Goal: Navigation & Orientation: Find specific page/section

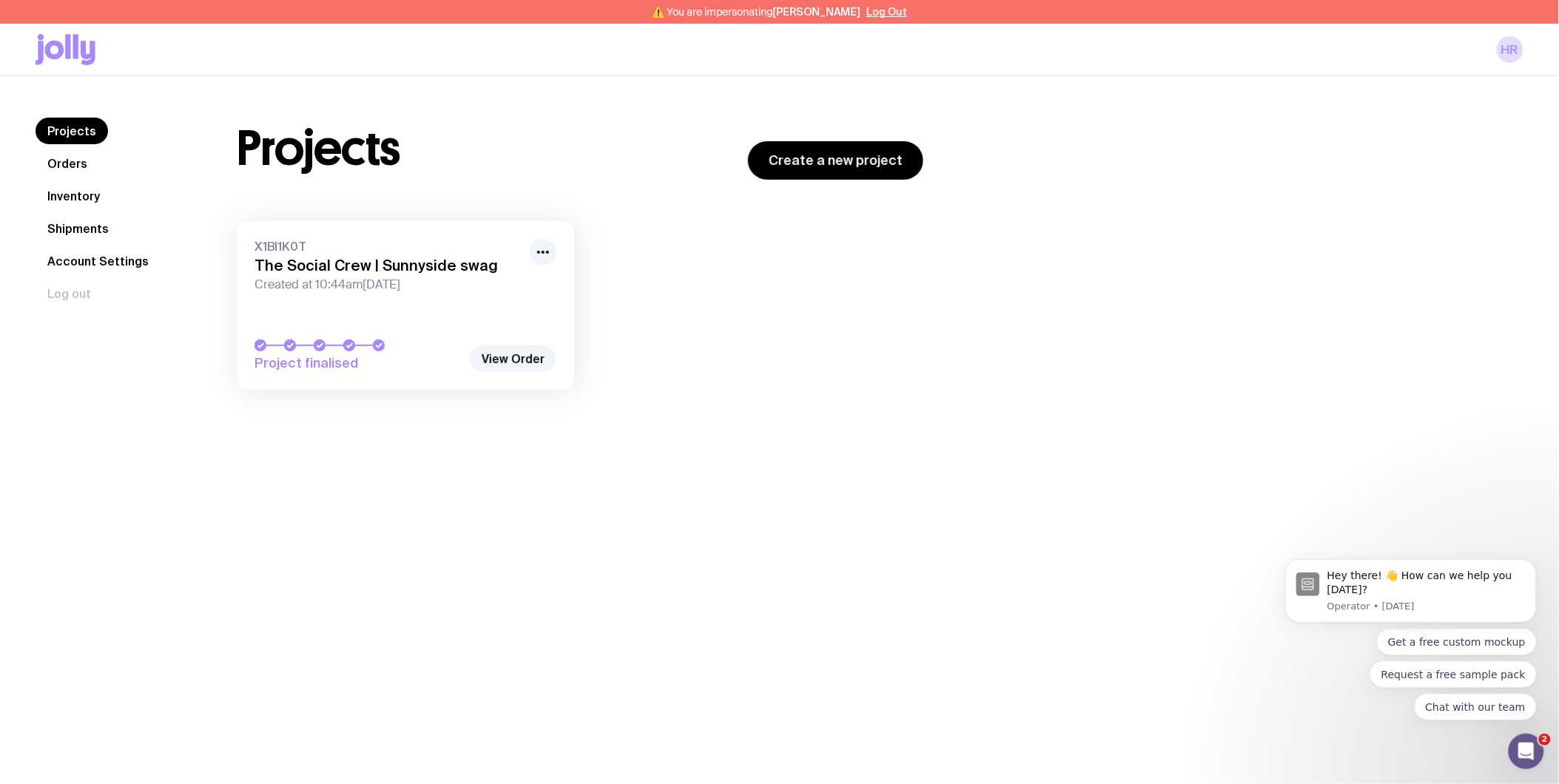
click at [80, 167] on link "Orders" at bounding box center [68, 163] width 64 height 26
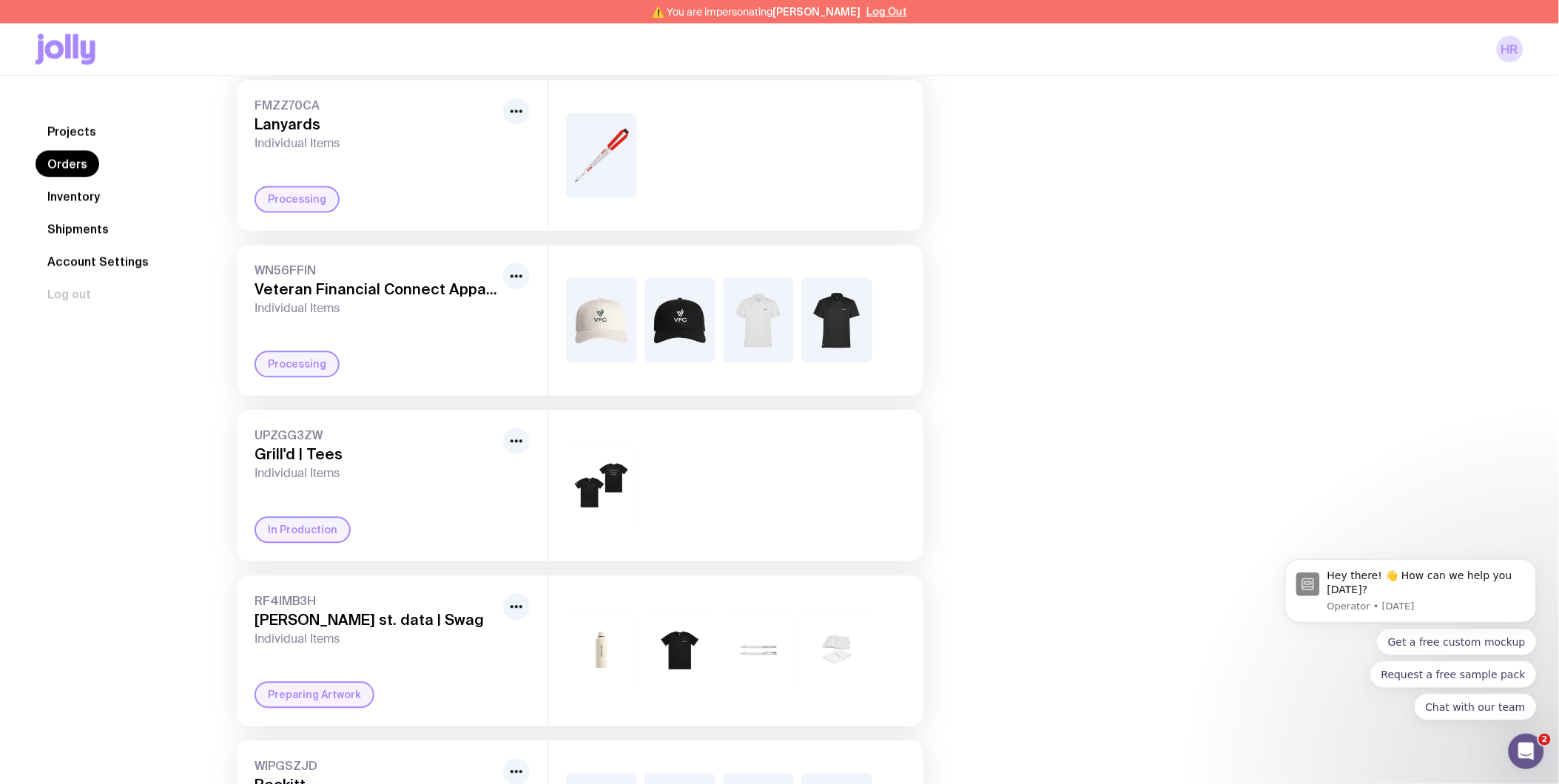
scroll to position [948, 0]
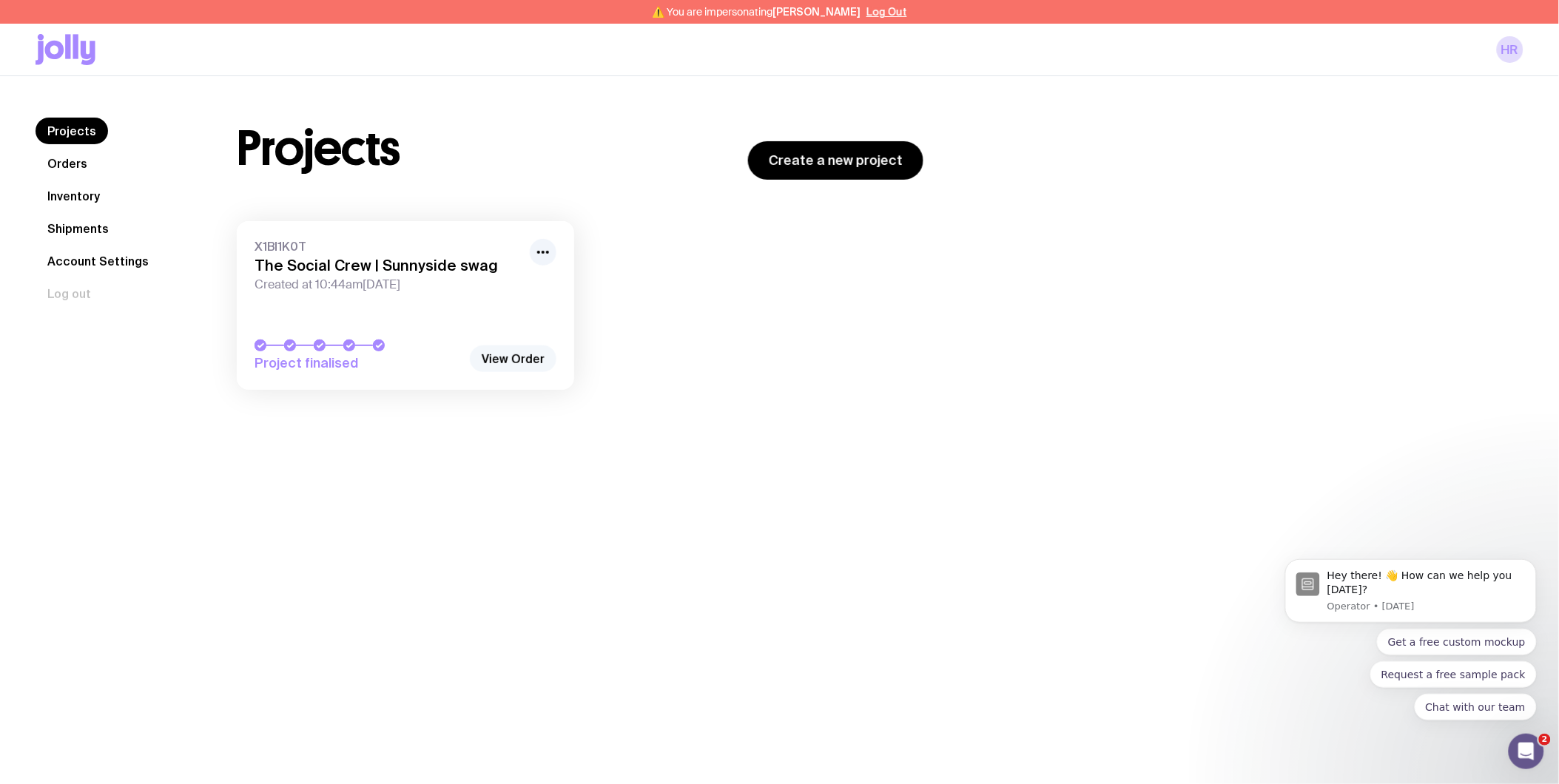
click at [491, 359] on link "View Order" at bounding box center [513, 358] width 86 height 26
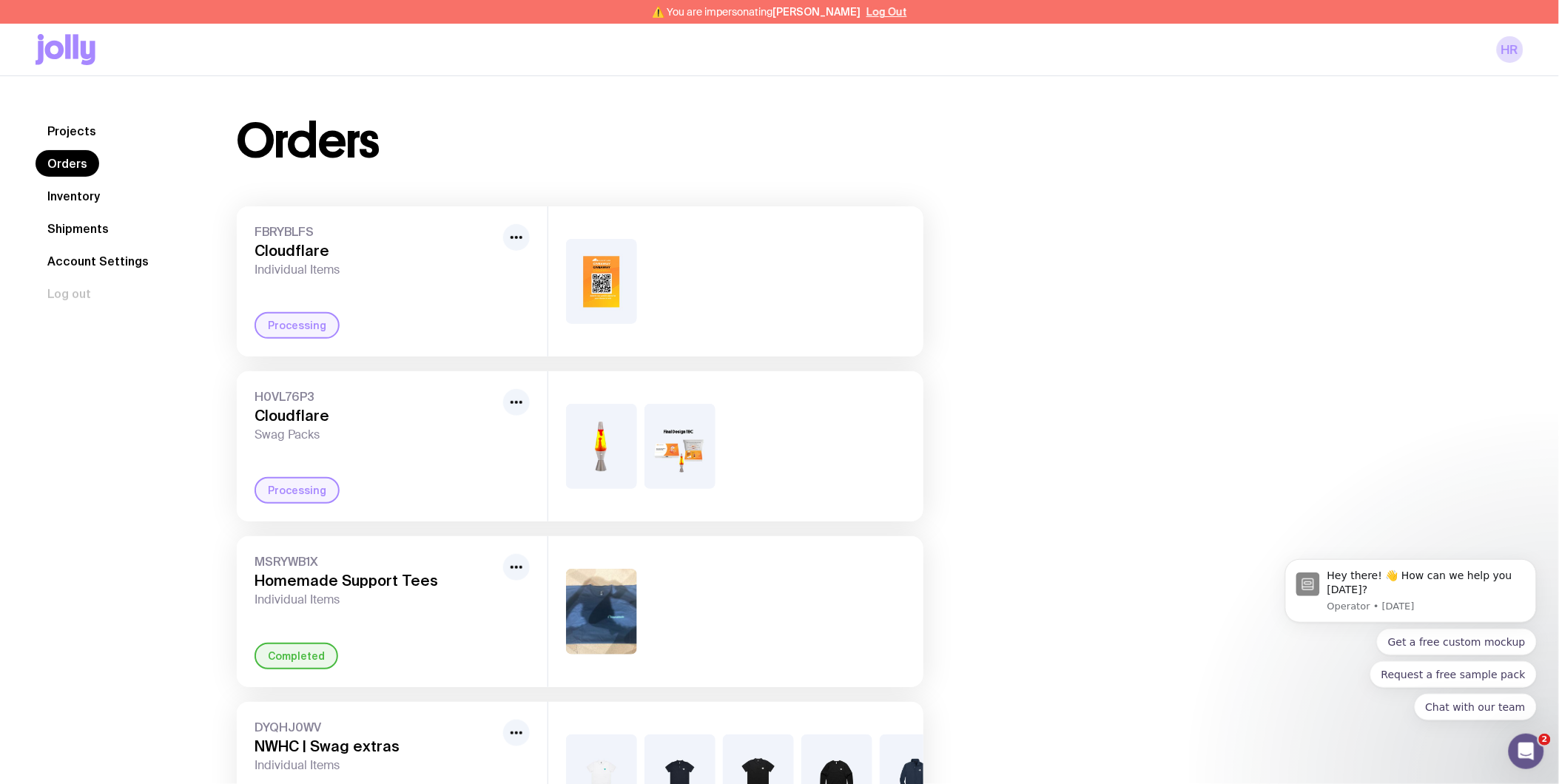
click at [37, 127] on link "Projects" at bounding box center [72, 130] width 73 height 26
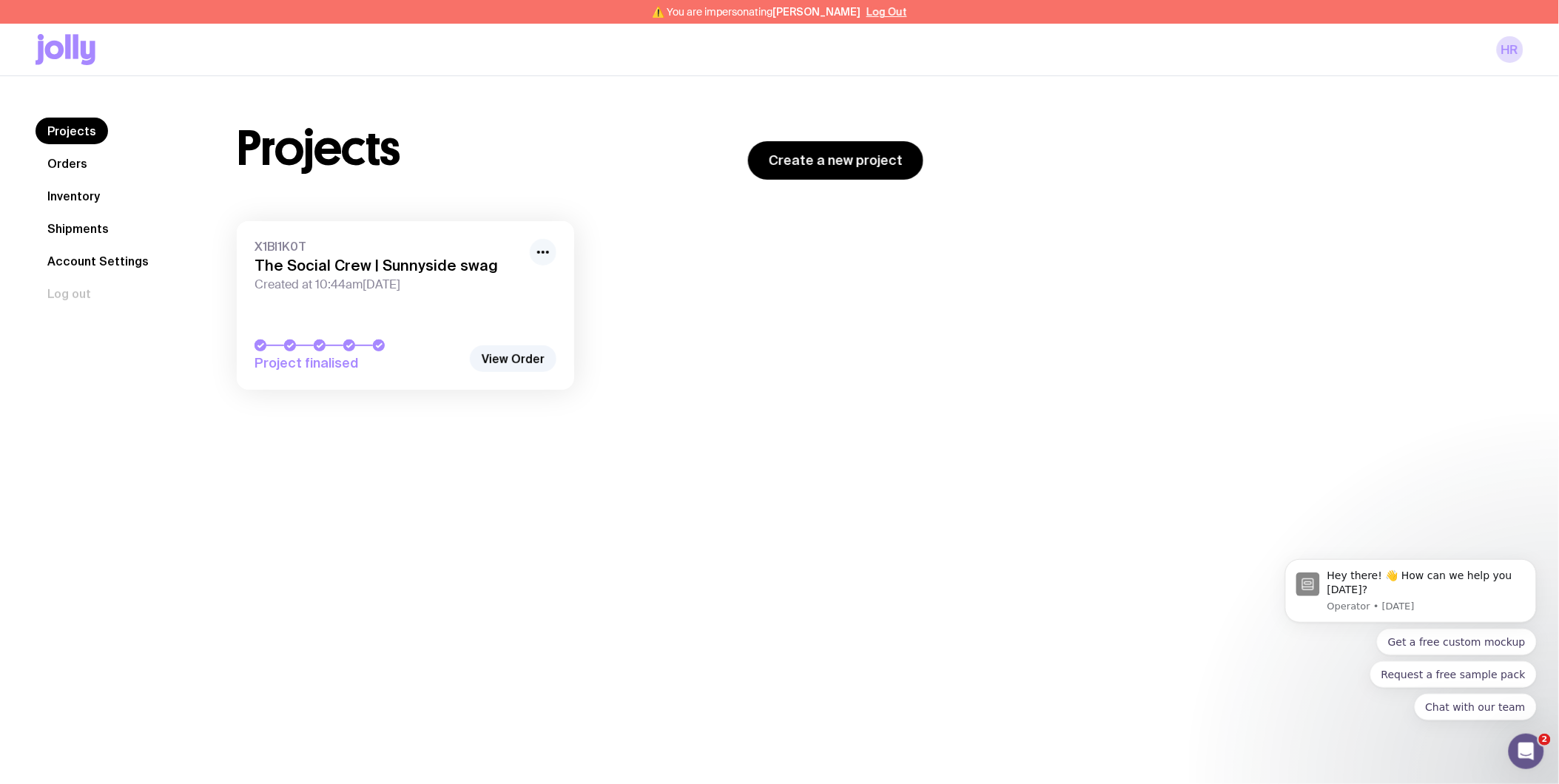
click at [543, 247] on icon "button" at bounding box center [543, 252] width 17 height 17
click at [379, 260] on h3 "The Social Crew | Sunnyside swag" at bounding box center [387, 266] width 266 height 17
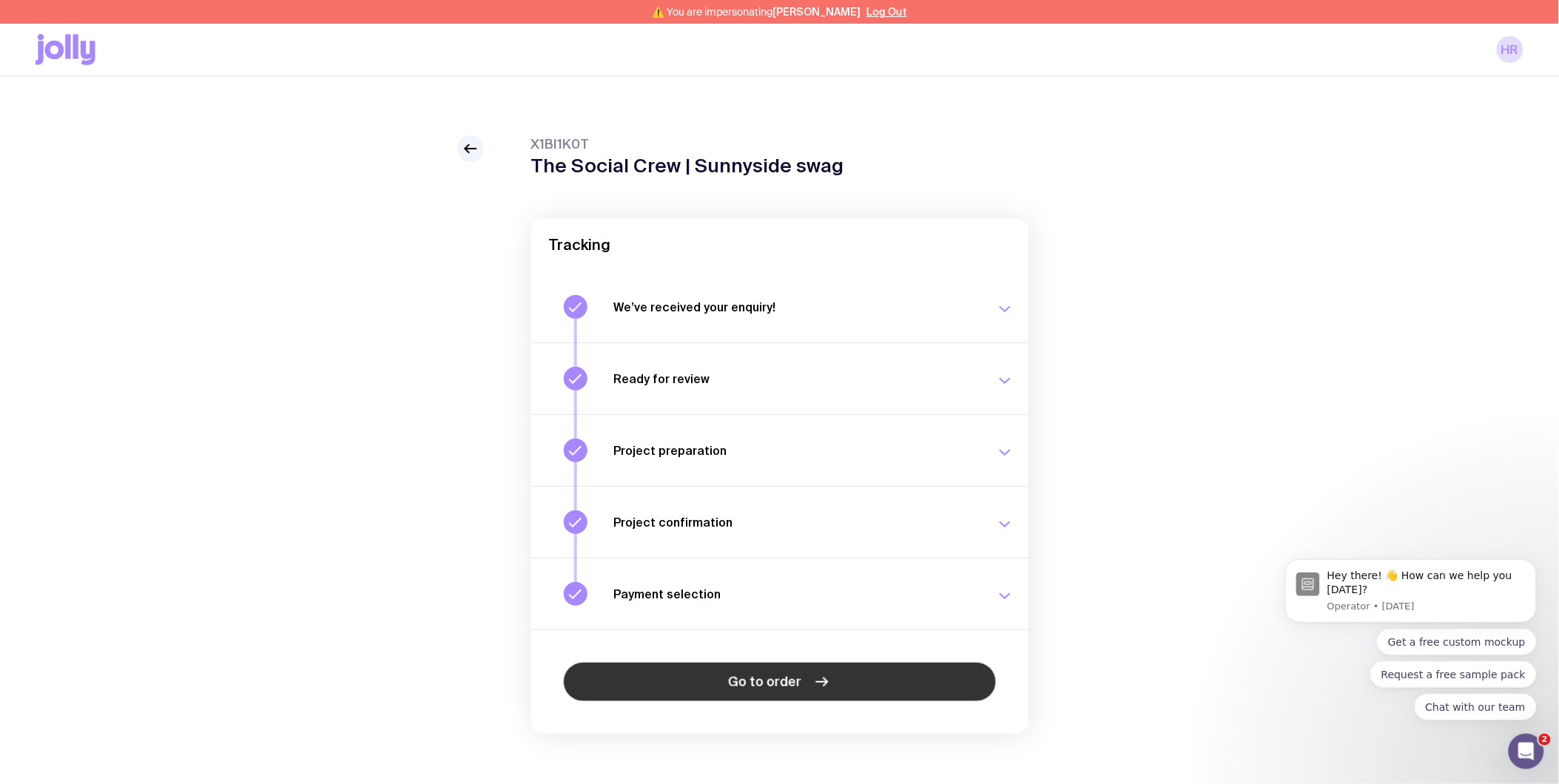
click at [848, 674] on link "Go to order" at bounding box center [780, 682] width 432 height 39
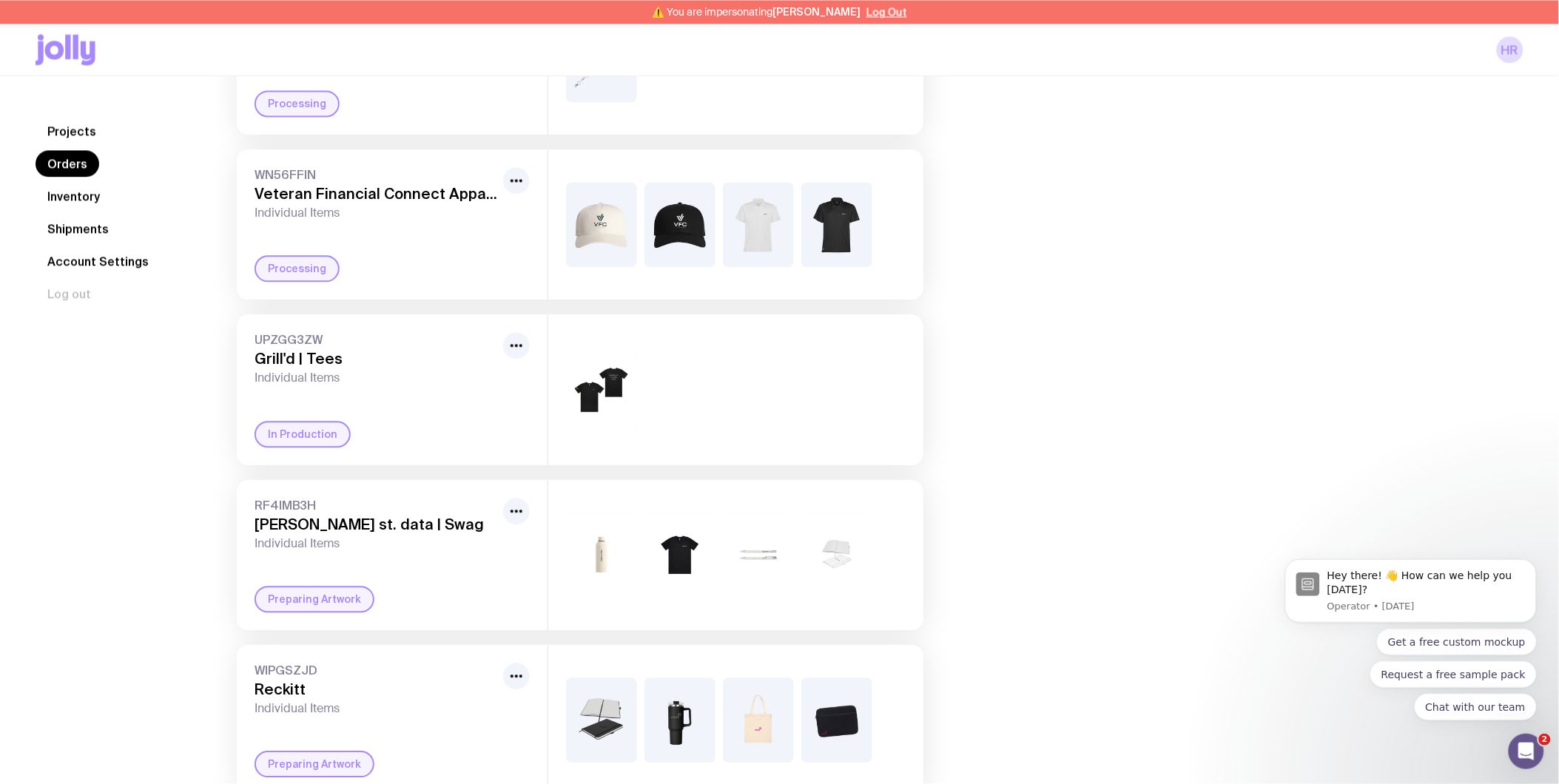
scroll to position [1112, 0]
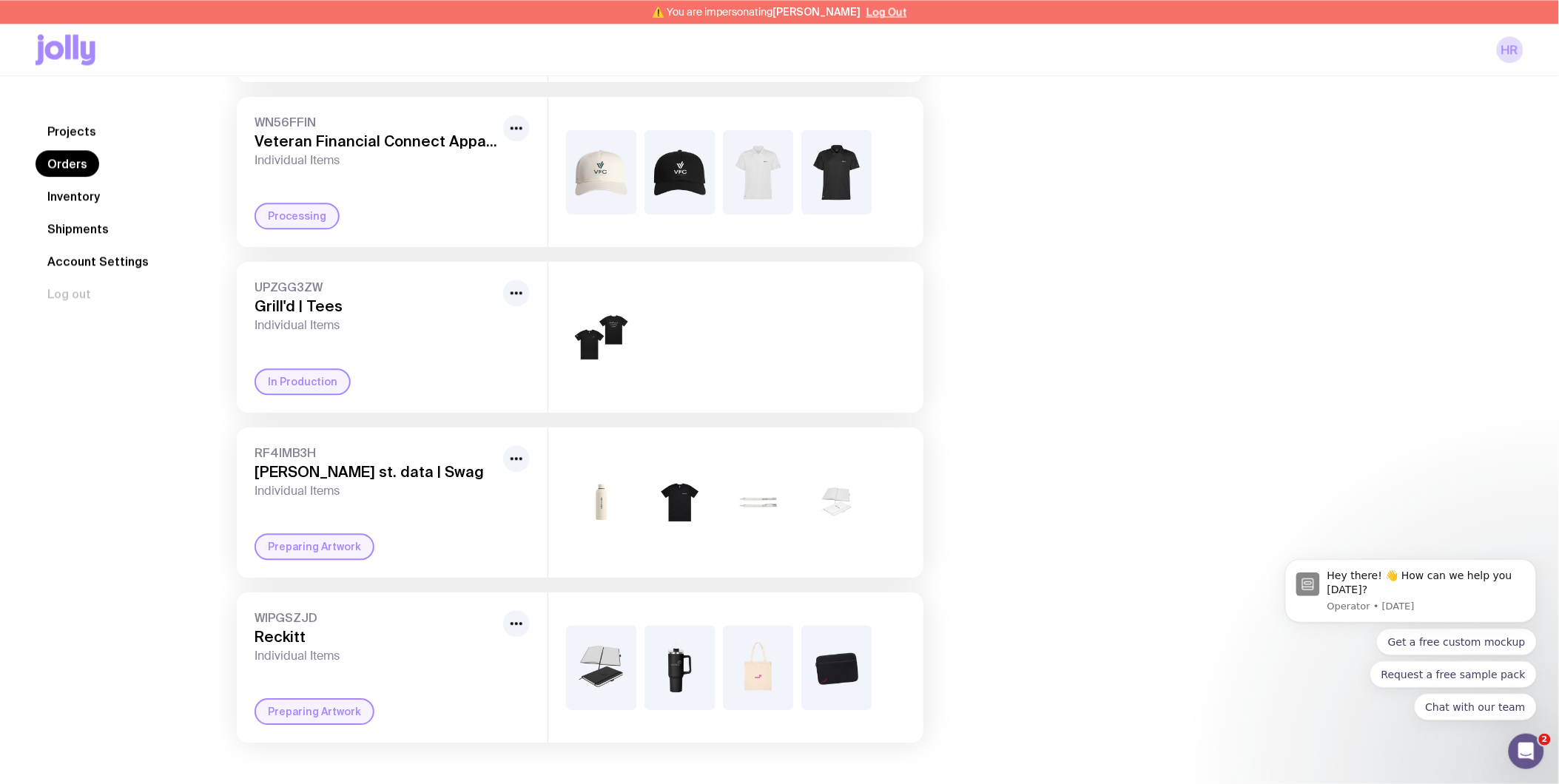
click at [92, 188] on link "Inventory" at bounding box center [74, 195] width 77 height 26
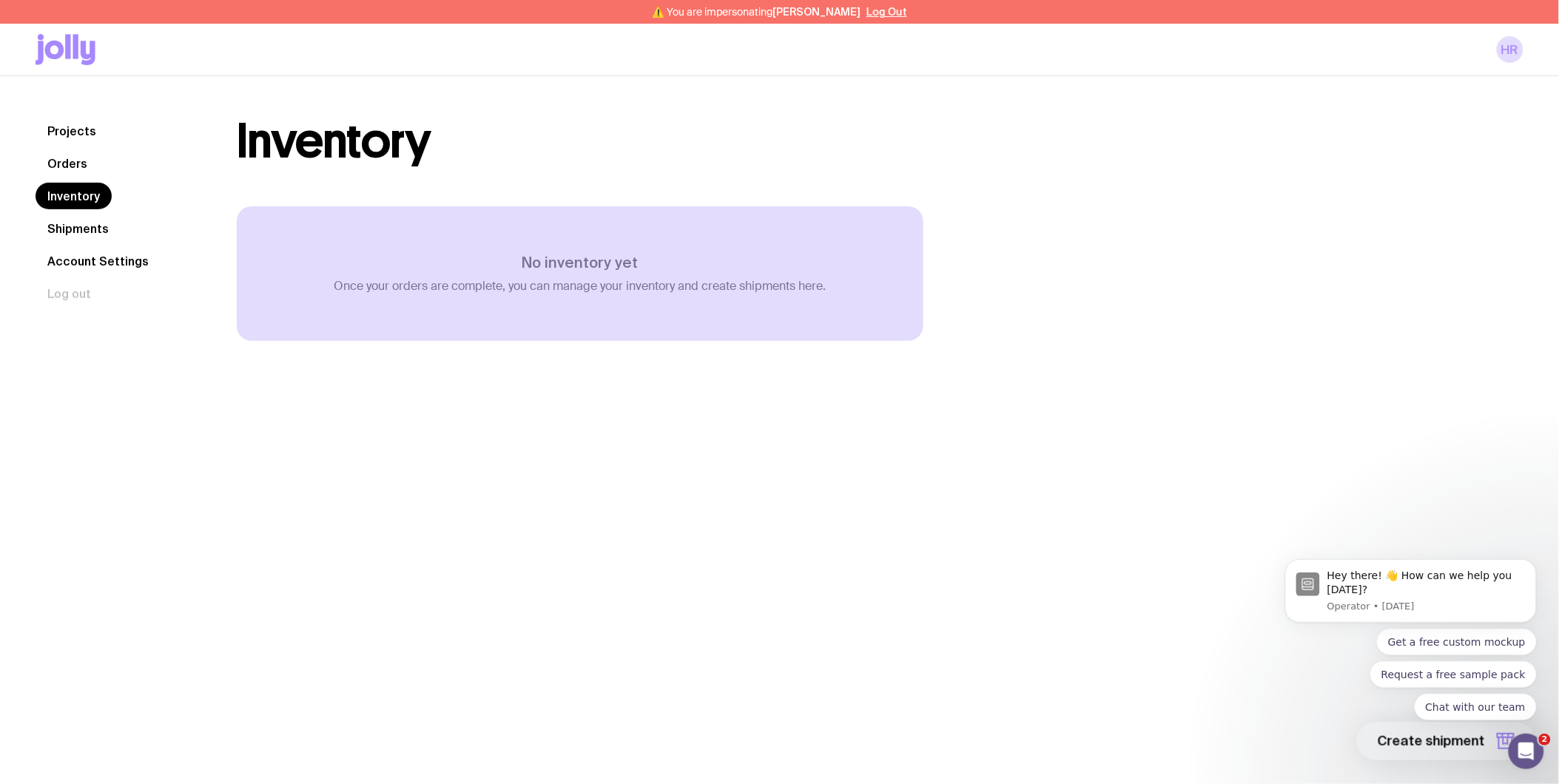
click at [94, 166] on link "Orders" at bounding box center [68, 163] width 64 height 26
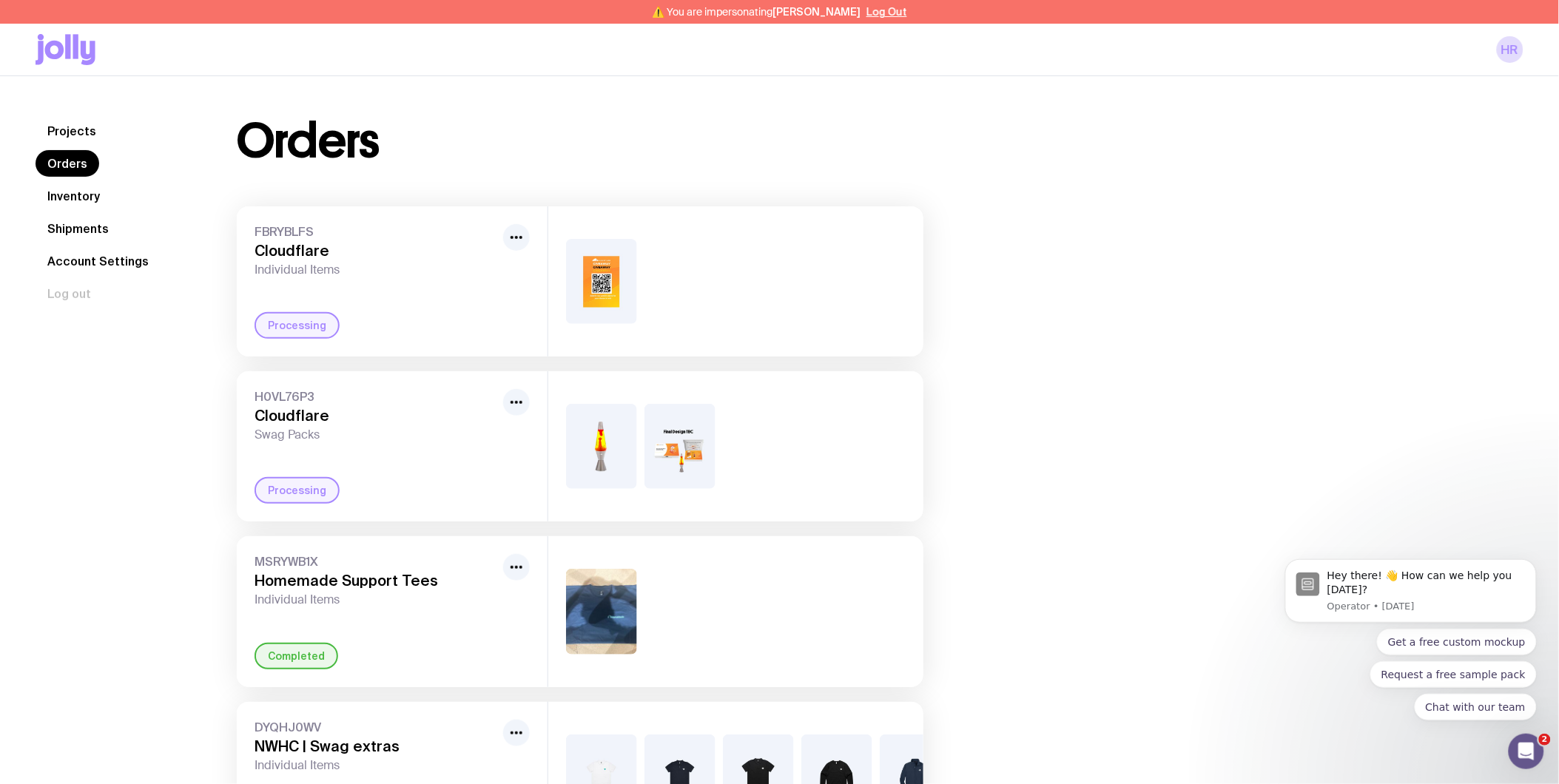
click at [80, 120] on link "Projects" at bounding box center [72, 130] width 73 height 26
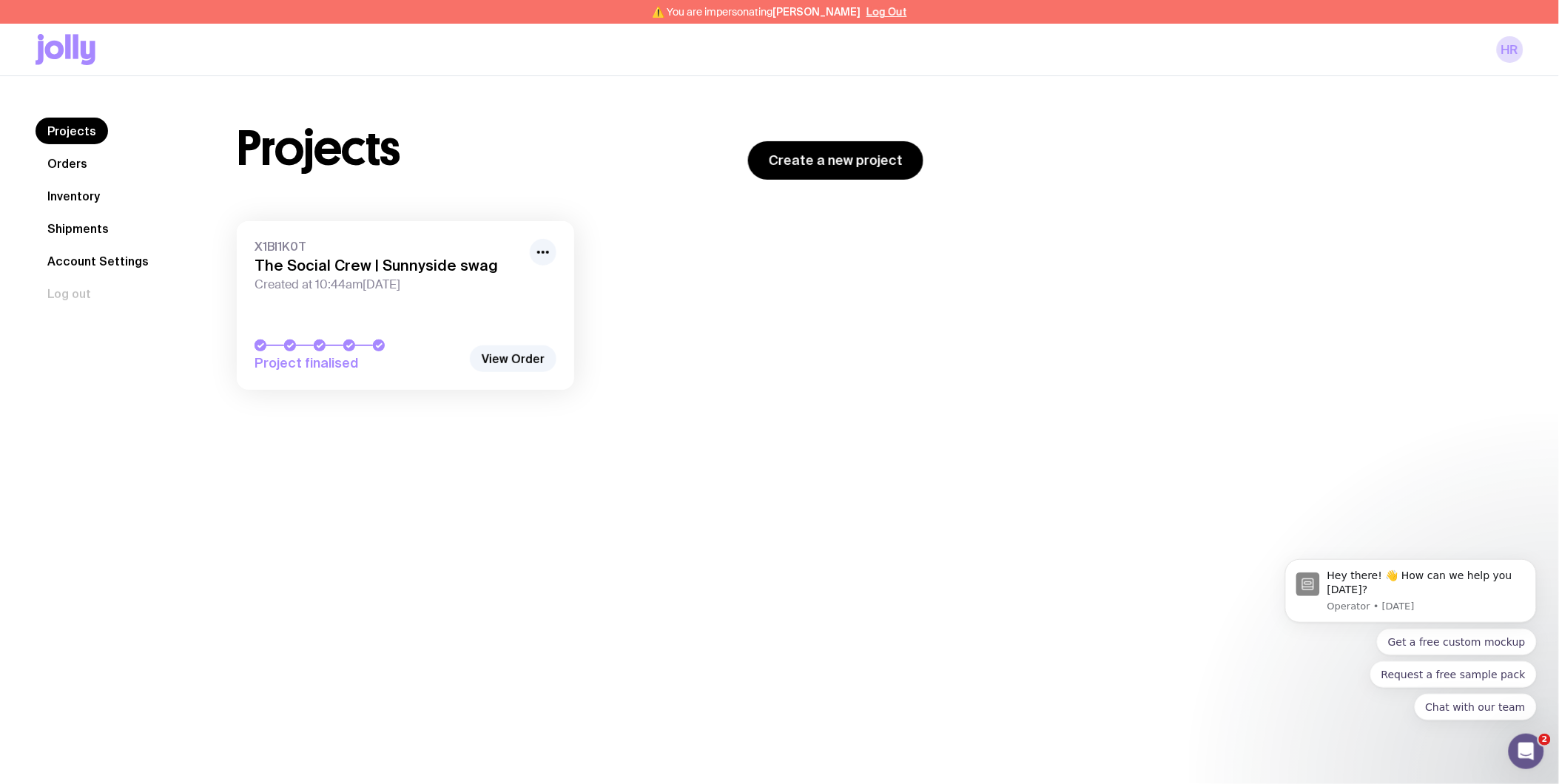
click at [94, 160] on link "Orders" at bounding box center [68, 163] width 64 height 26
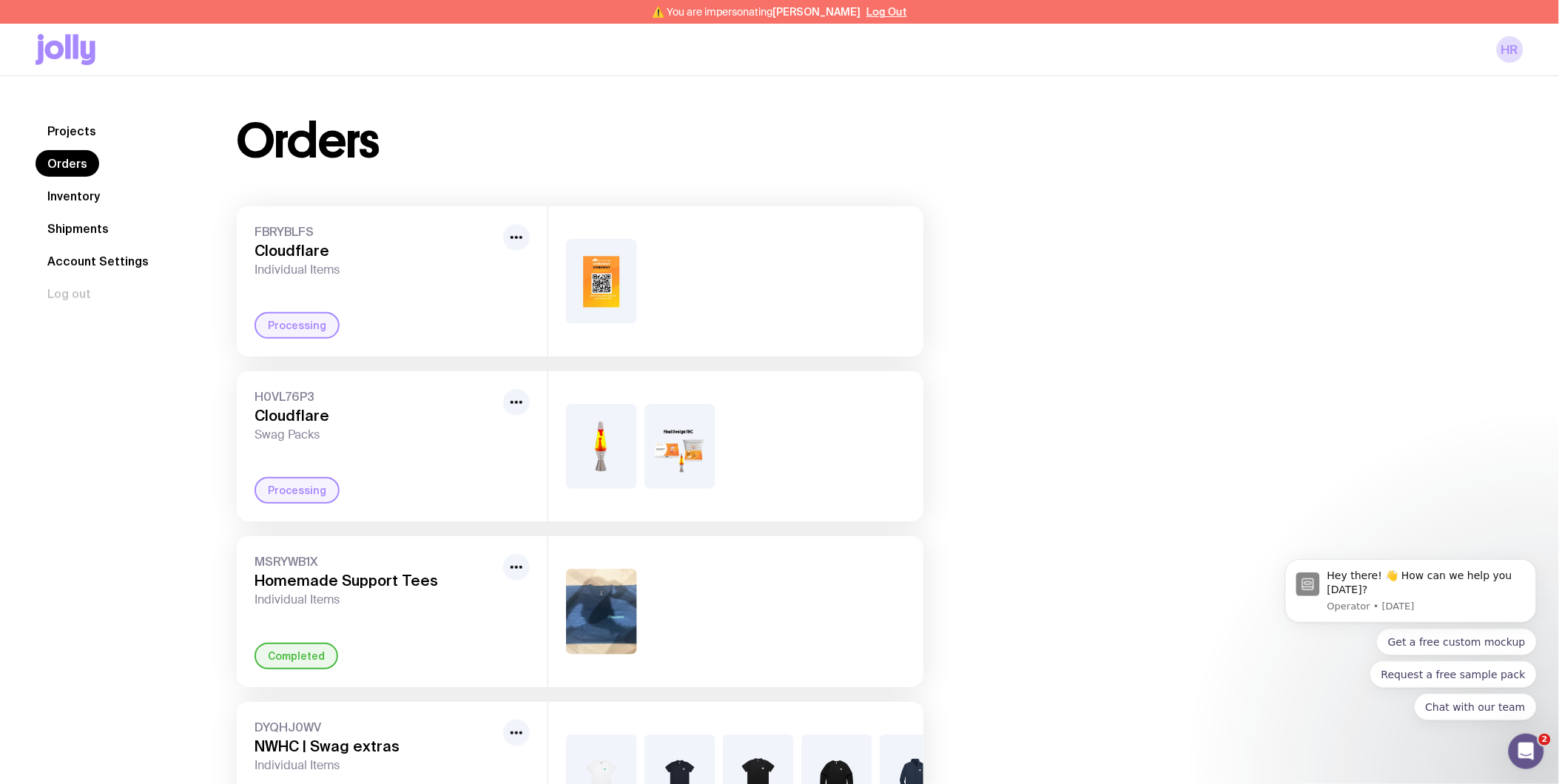
click at [92, 134] on link "Projects" at bounding box center [72, 130] width 73 height 26
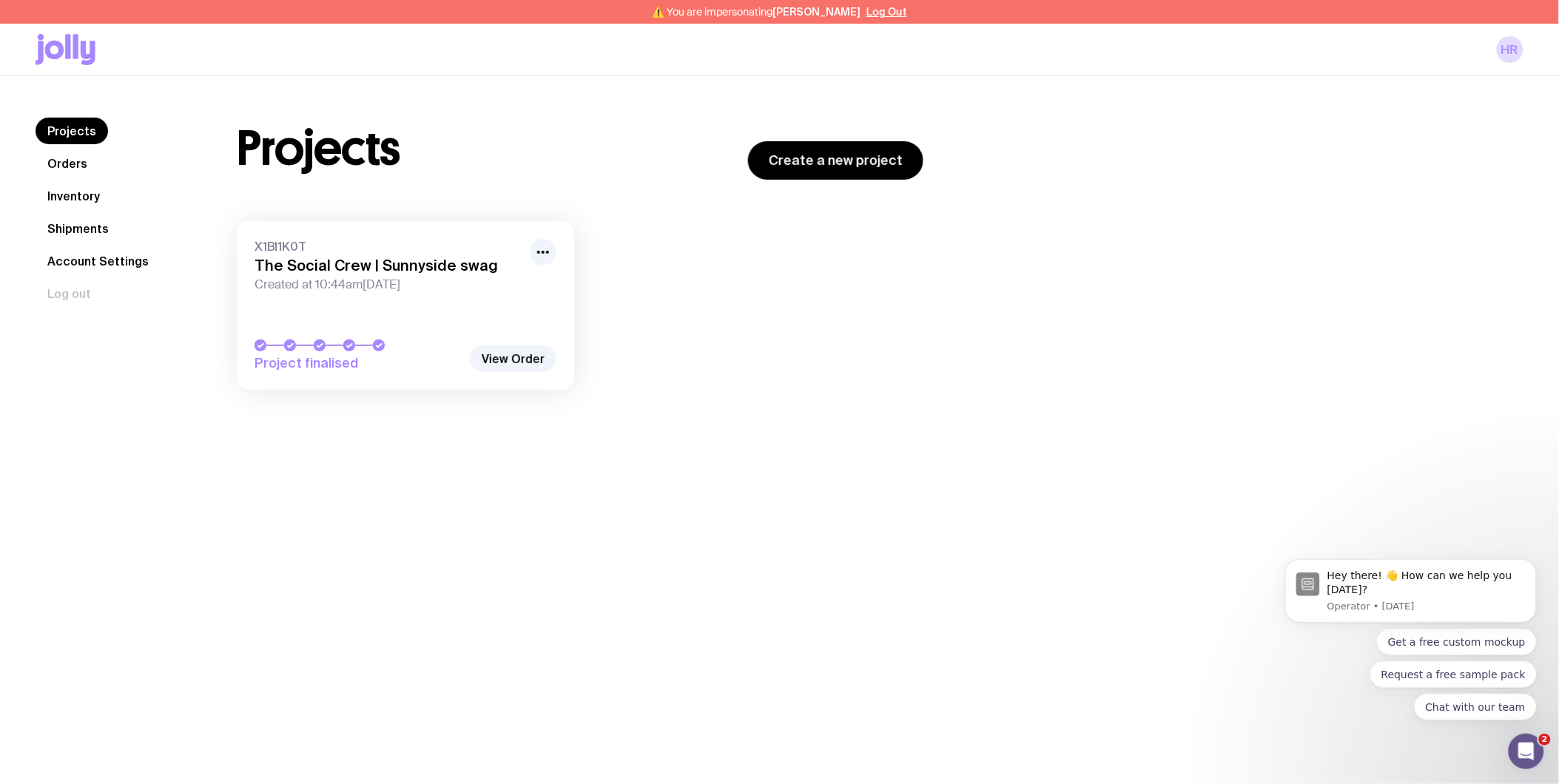
click at [80, 164] on link "Orders" at bounding box center [68, 163] width 64 height 26
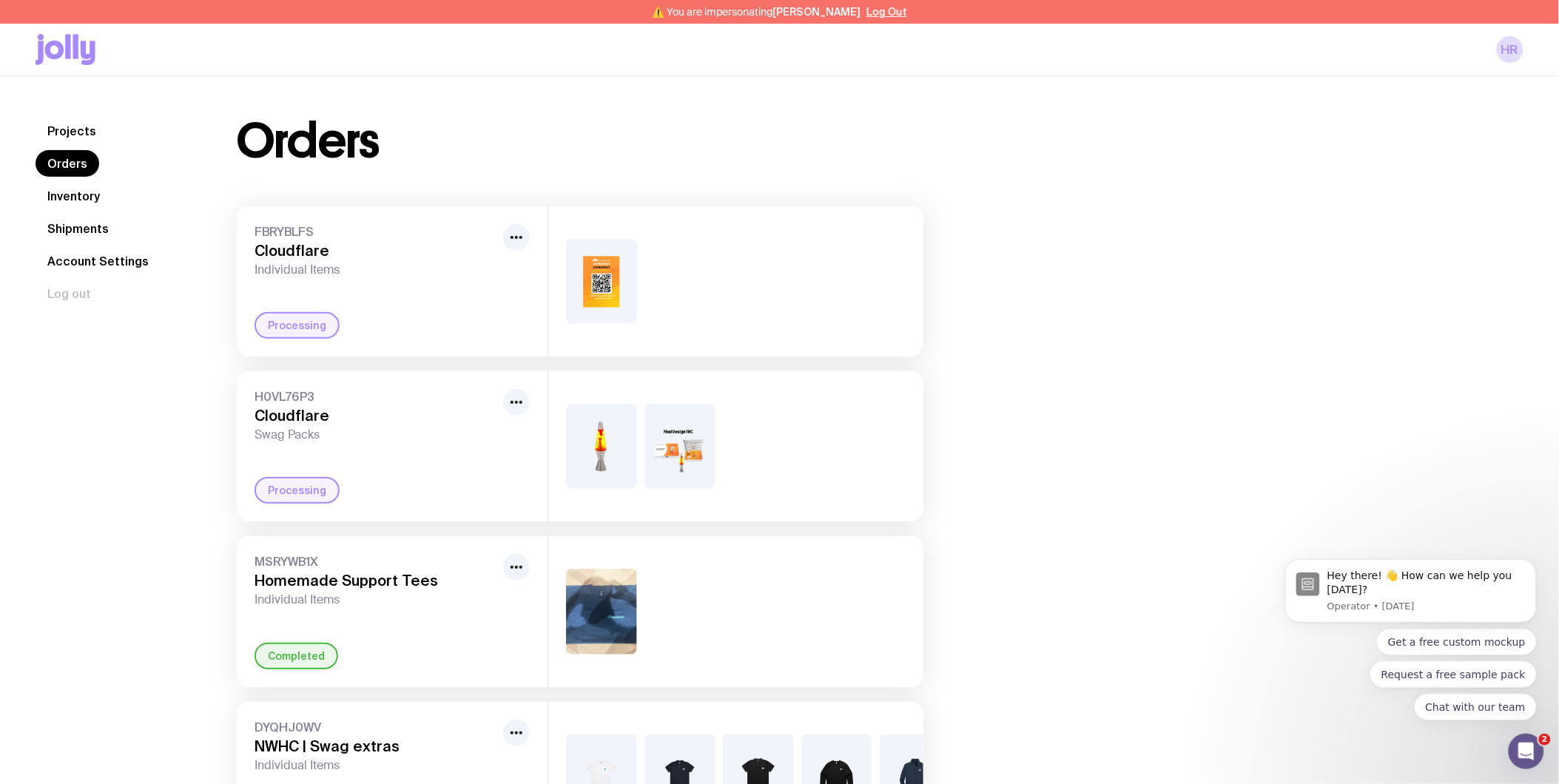
click at [80, 130] on link "Projects" at bounding box center [72, 130] width 73 height 26
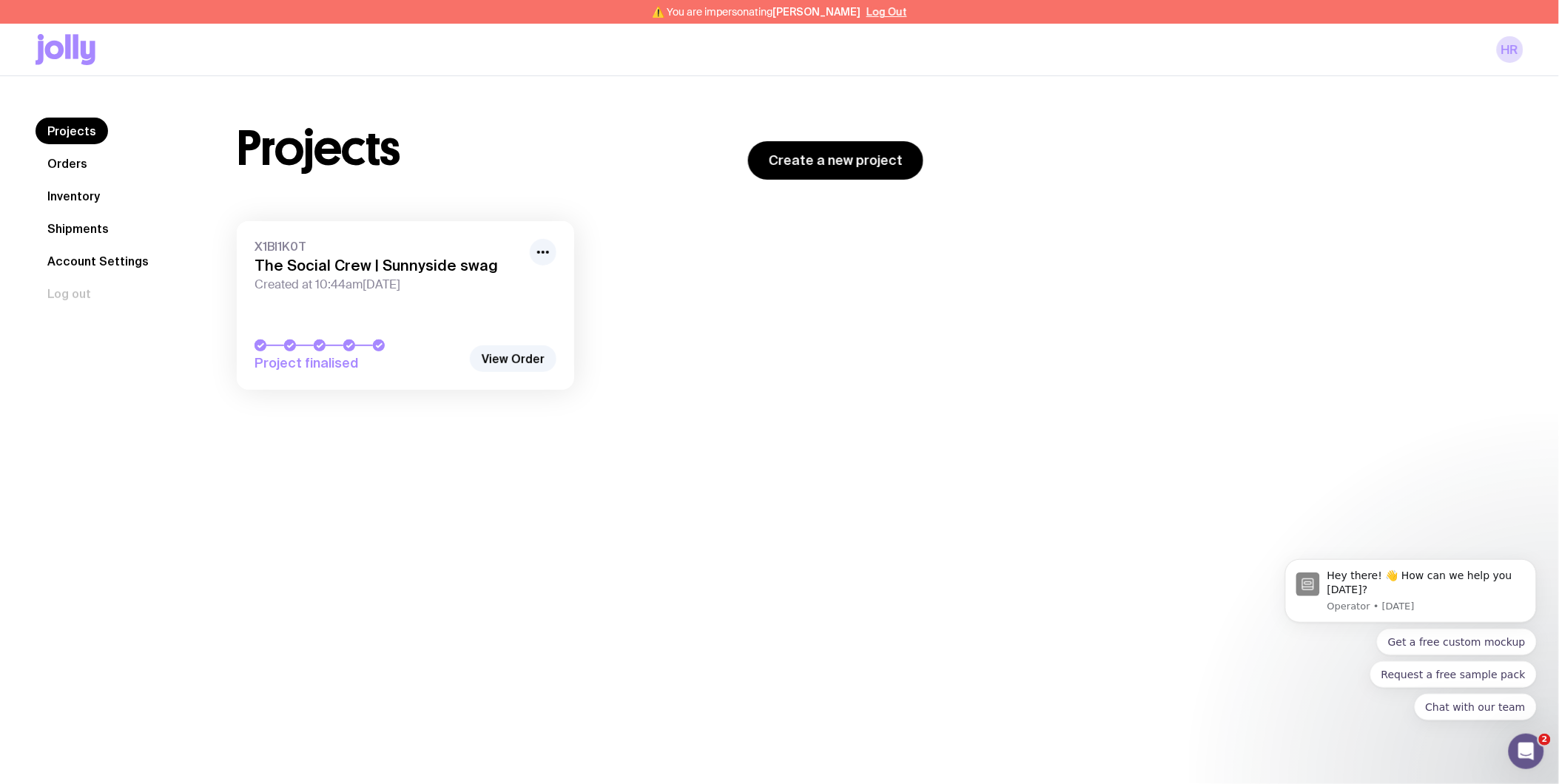
click at [80, 155] on link "Orders" at bounding box center [68, 163] width 64 height 26
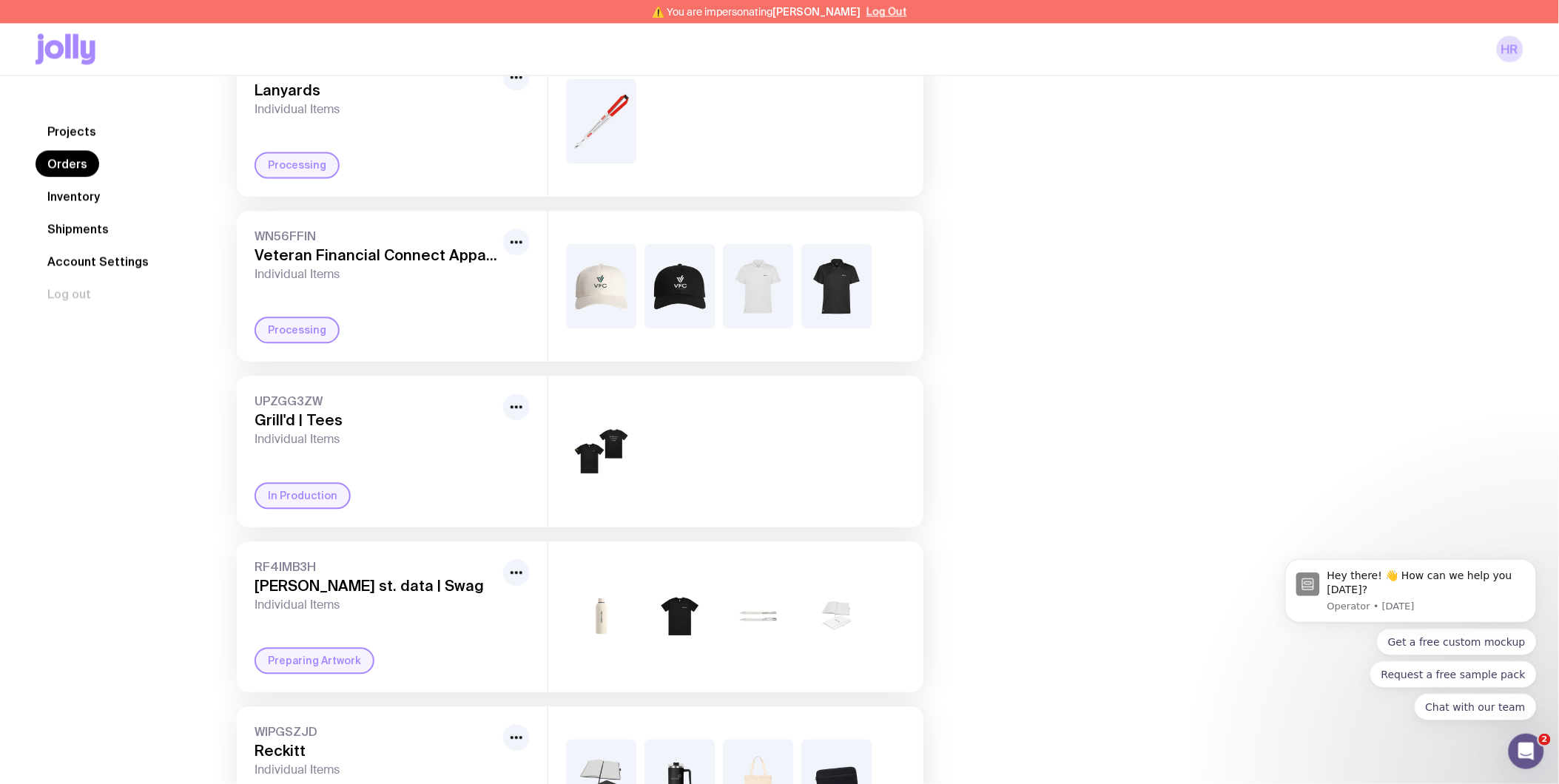
scroll to position [1112, 0]
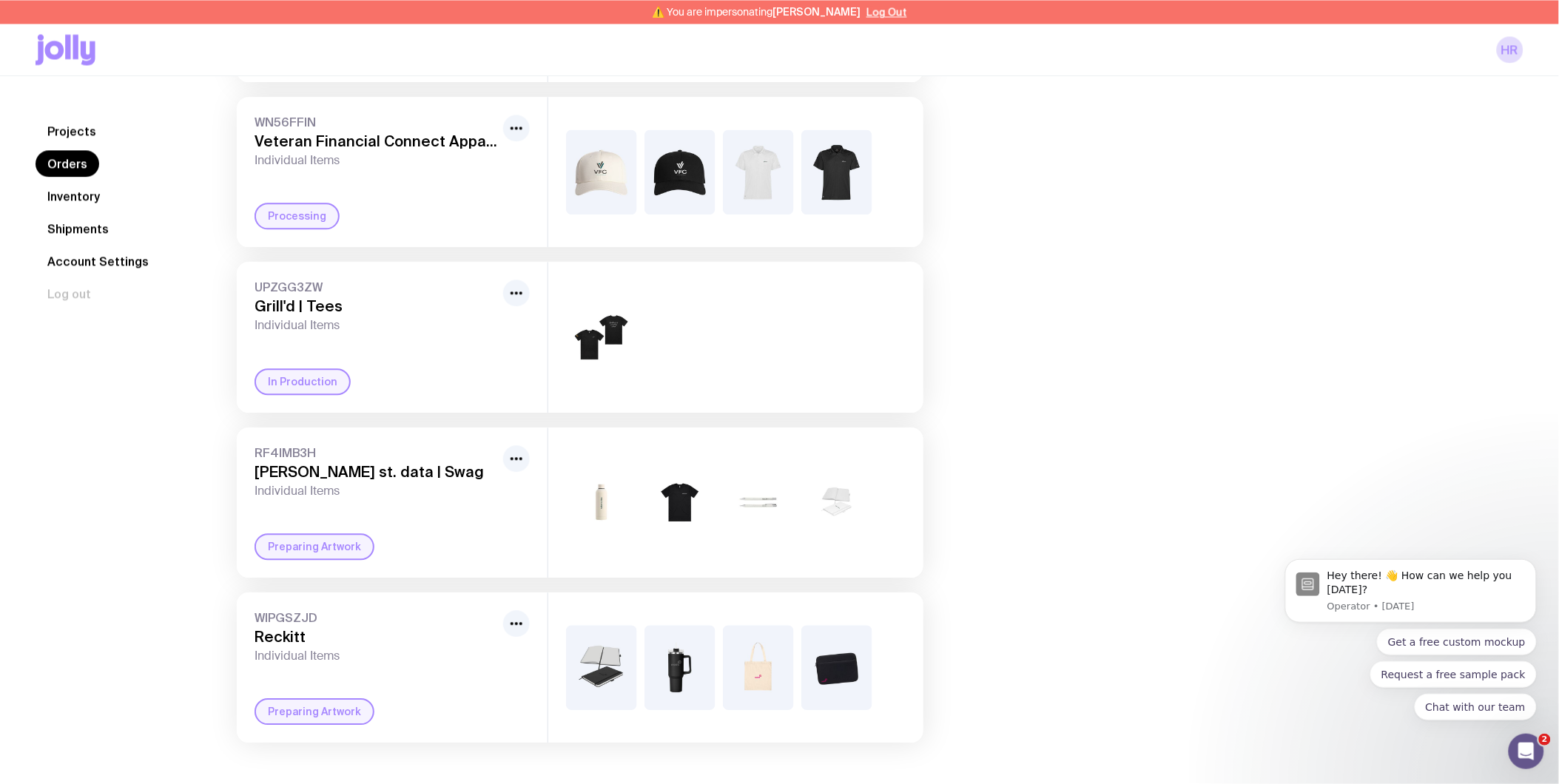
click at [83, 196] on link "Inventory" at bounding box center [74, 195] width 77 height 26
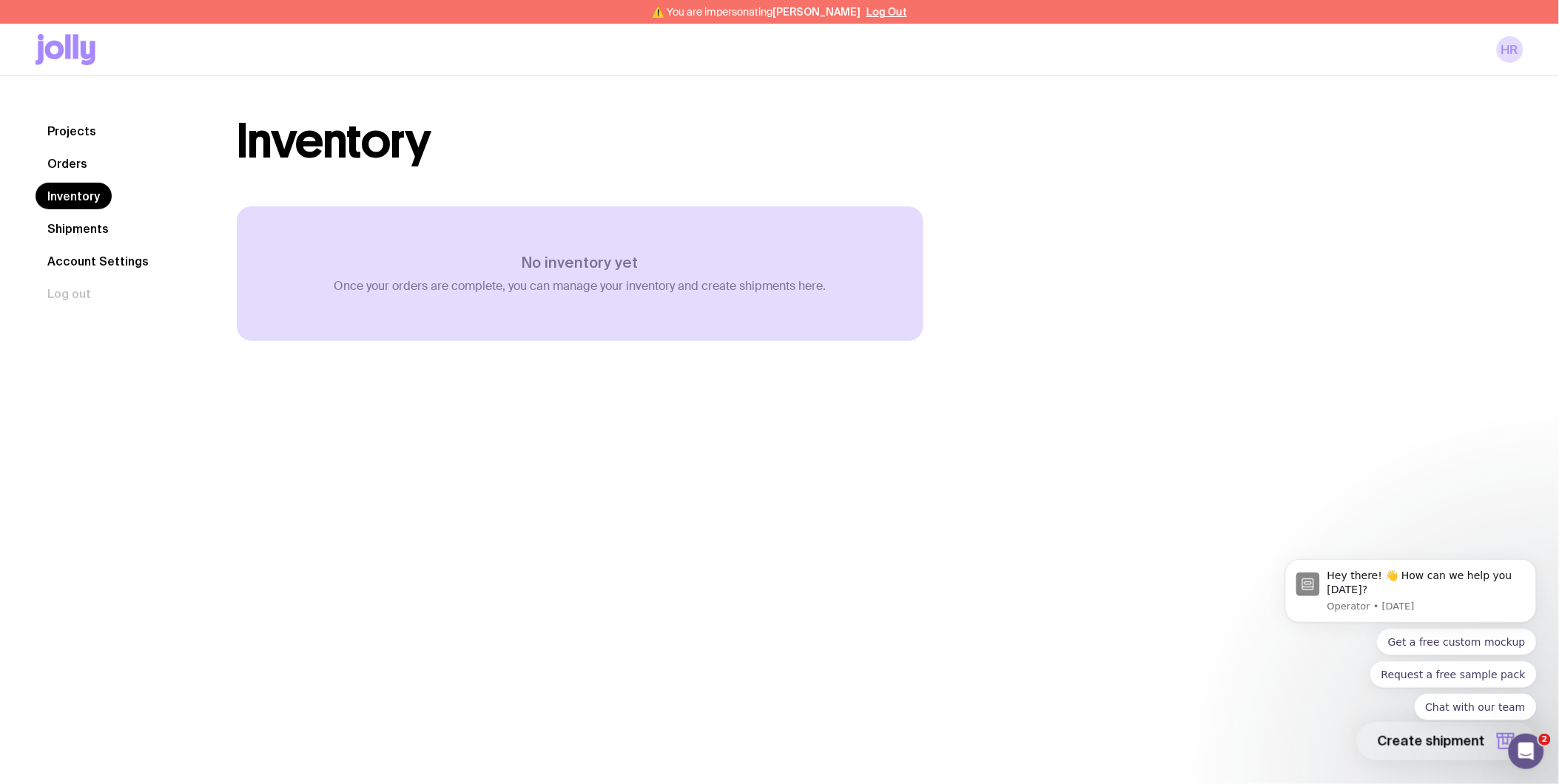
click at [90, 156] on link "Orders" at bounding box center [68, 163] width 64 height 26
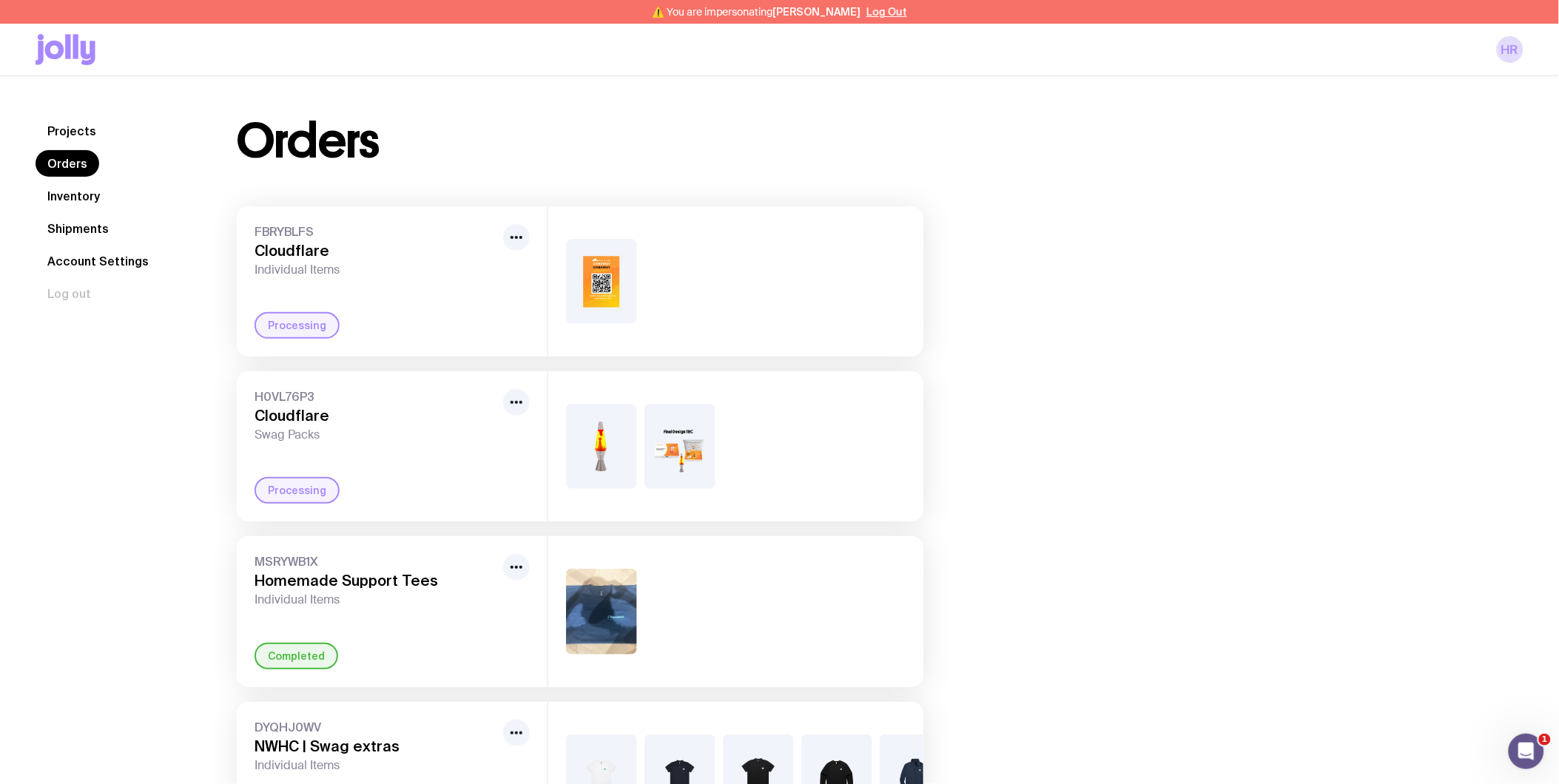
click at [50, 196] on link "Inventory" at bounding box center [74, 195] width 77 height 26
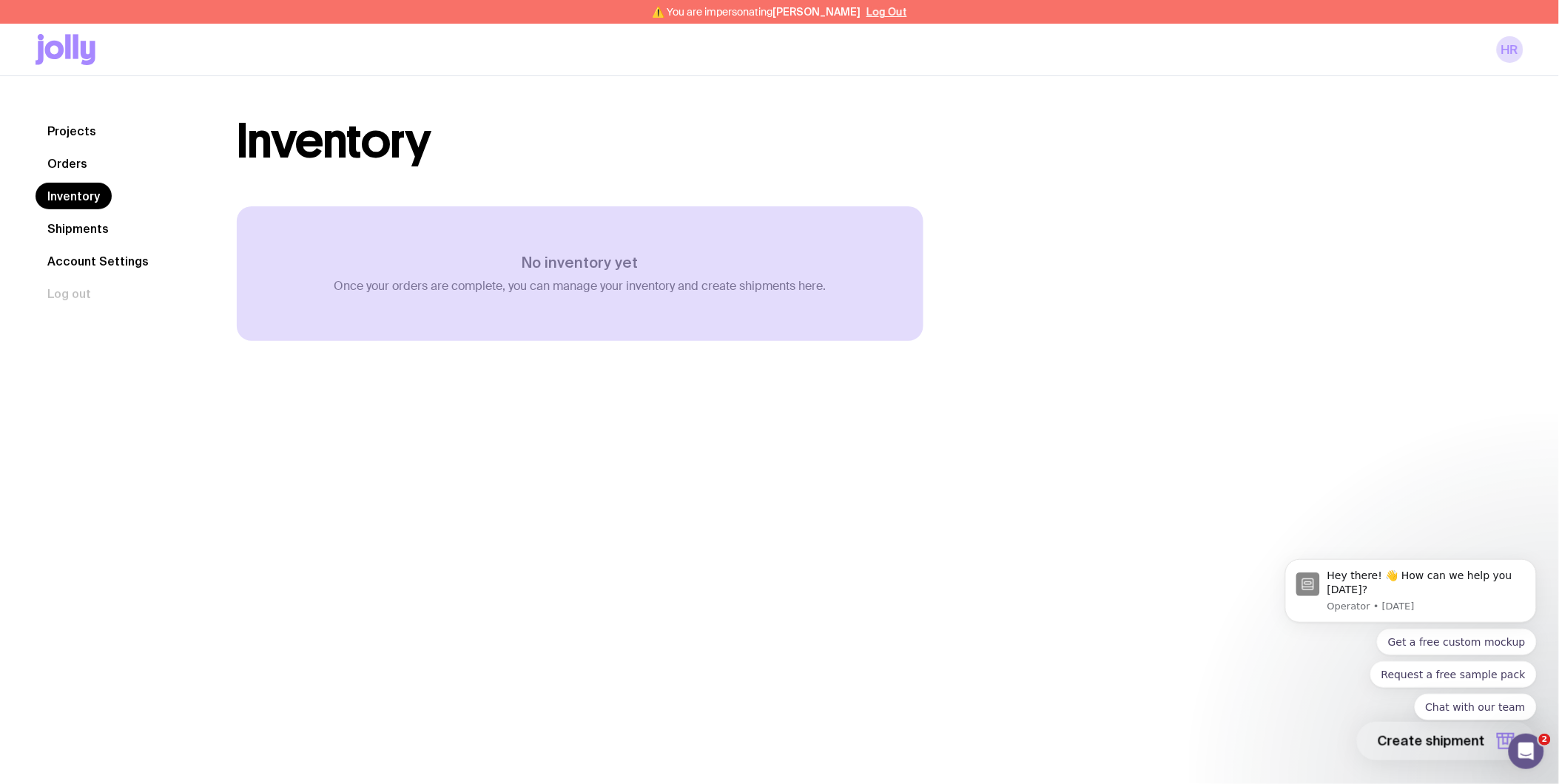
click at [83, 135] on link "Projects" at bounding box center [72, 130] width 73 height 26
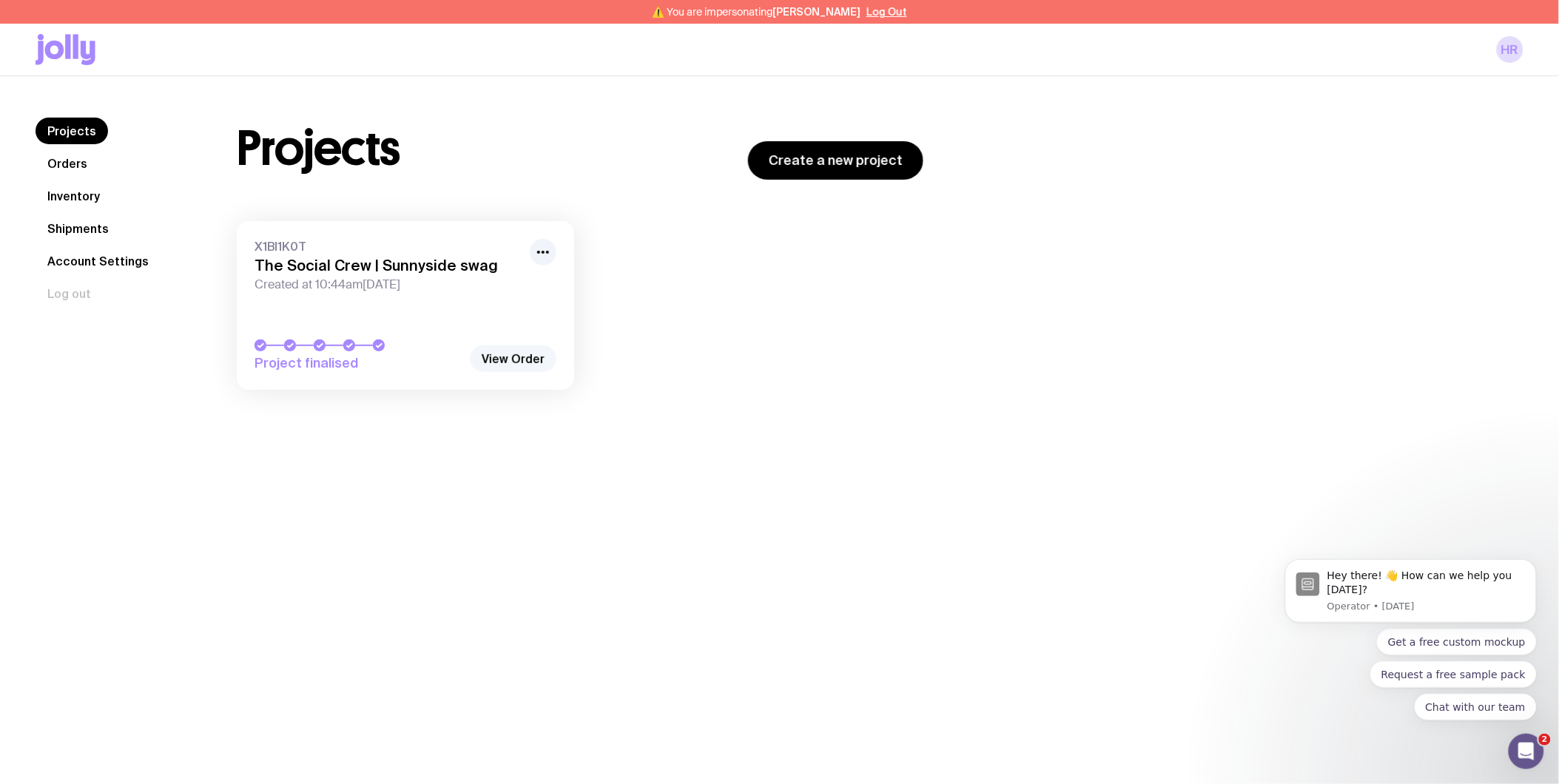
click at [493, 351] on link "View Order" at bounding box center [513, 358] width 86 height 26
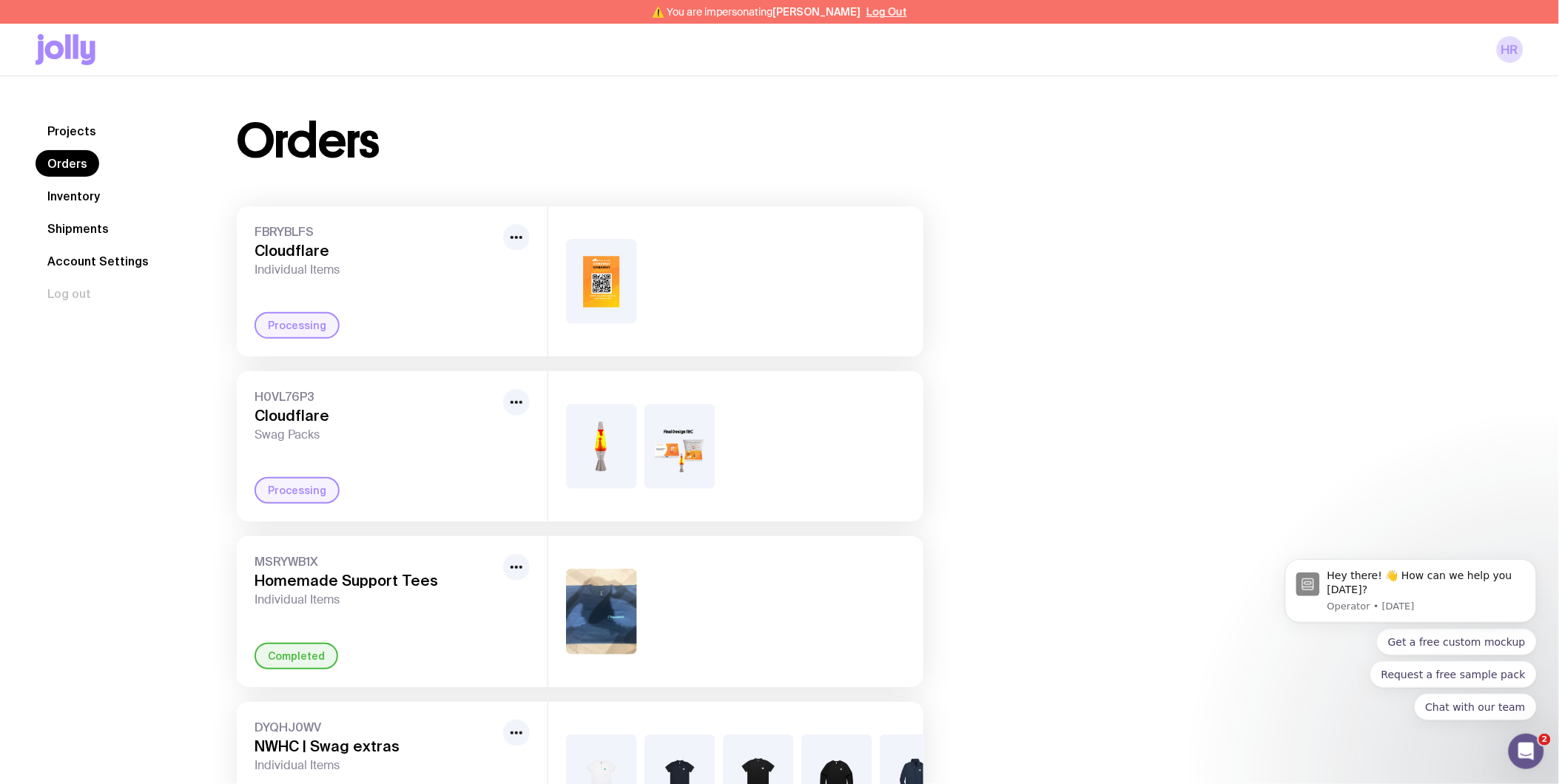
scroll to position [82, 0]
